Goal: Information Seeking & Learning: Learn about a topic

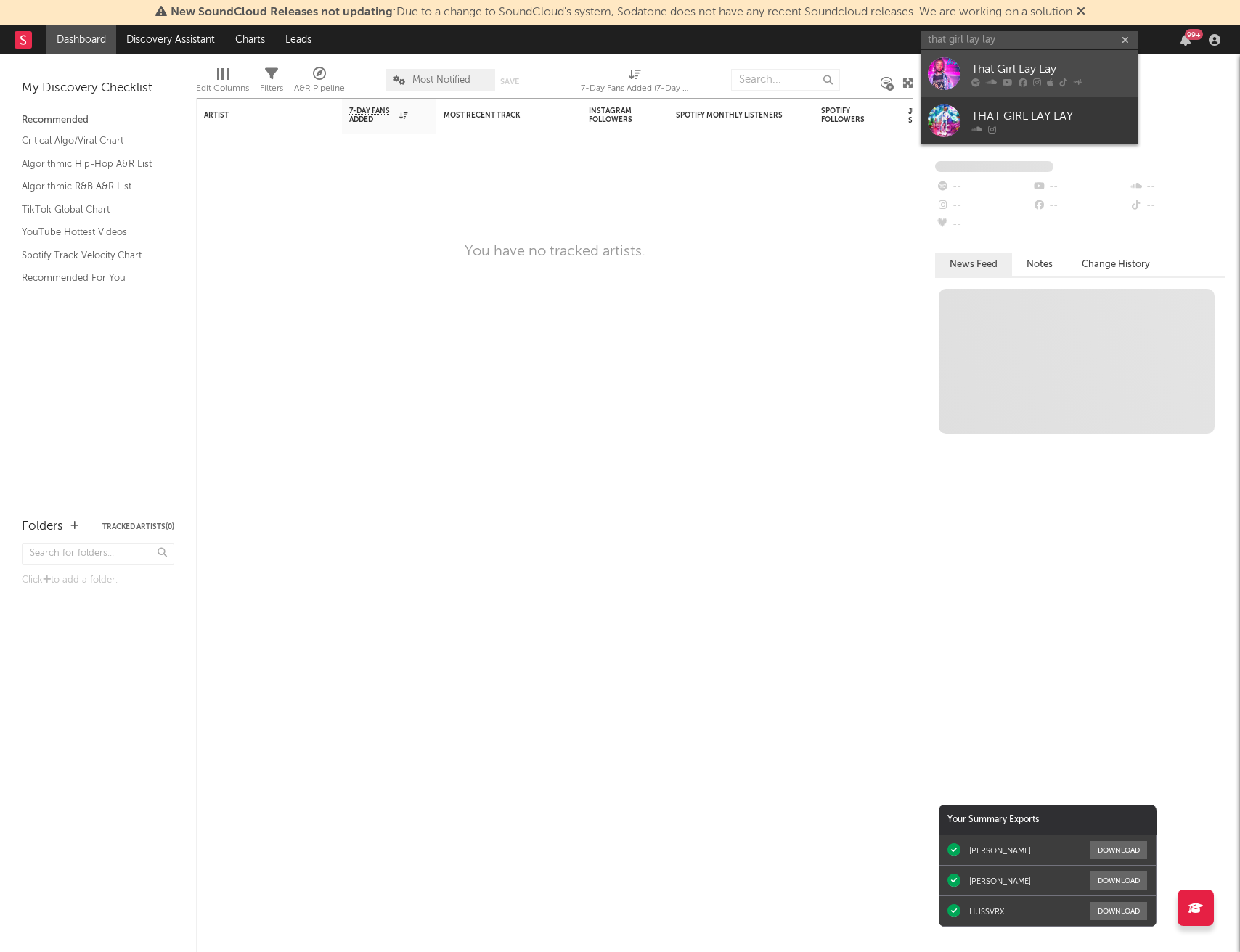
type input "that girl lay lay"
click at [1017, 68] on div "That Girl Lay Lay" at bounding box center [1051, 69] width 160 height 18
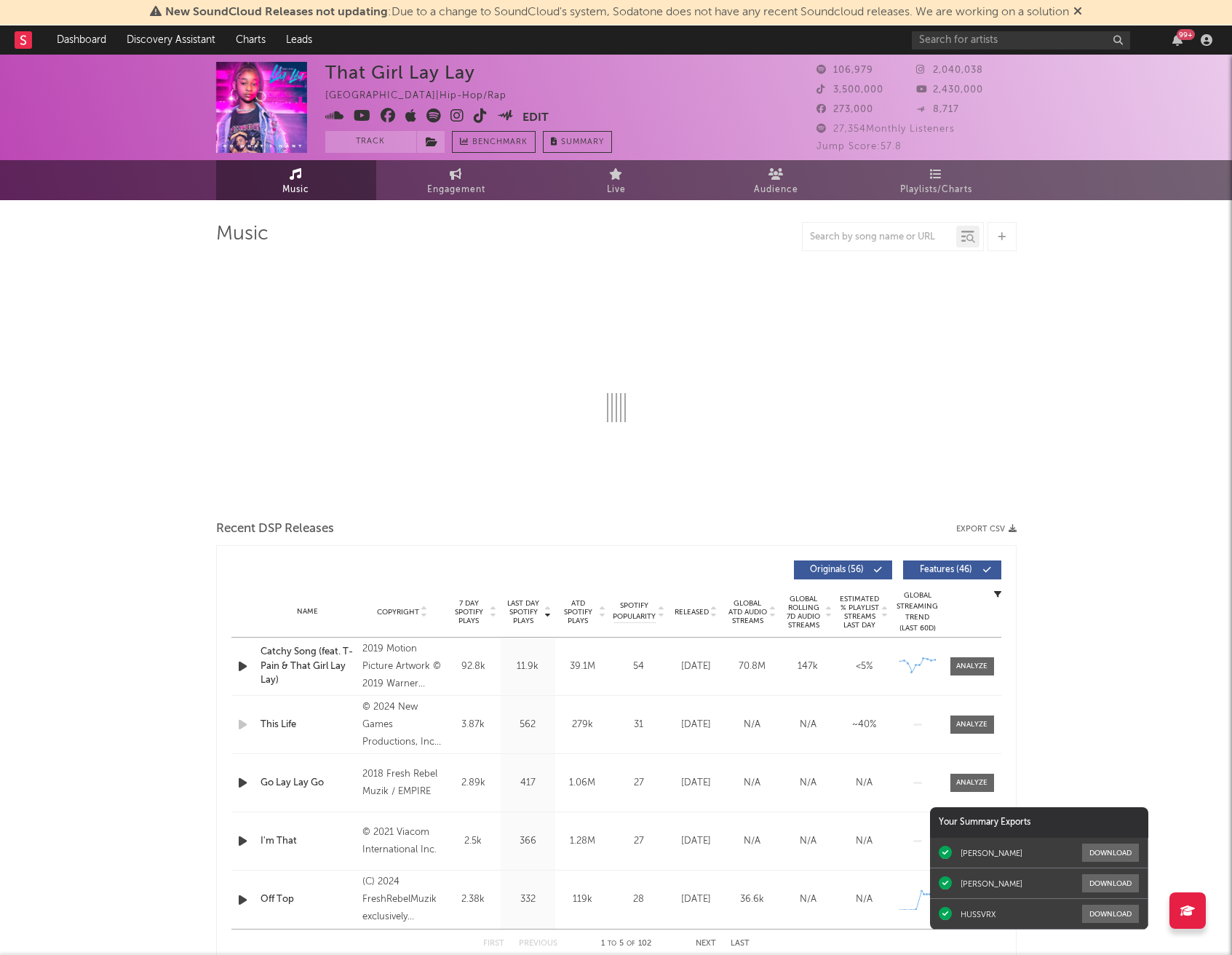
select select "6m"
